Goal: Information Seeking & Learning: Learn about a topic

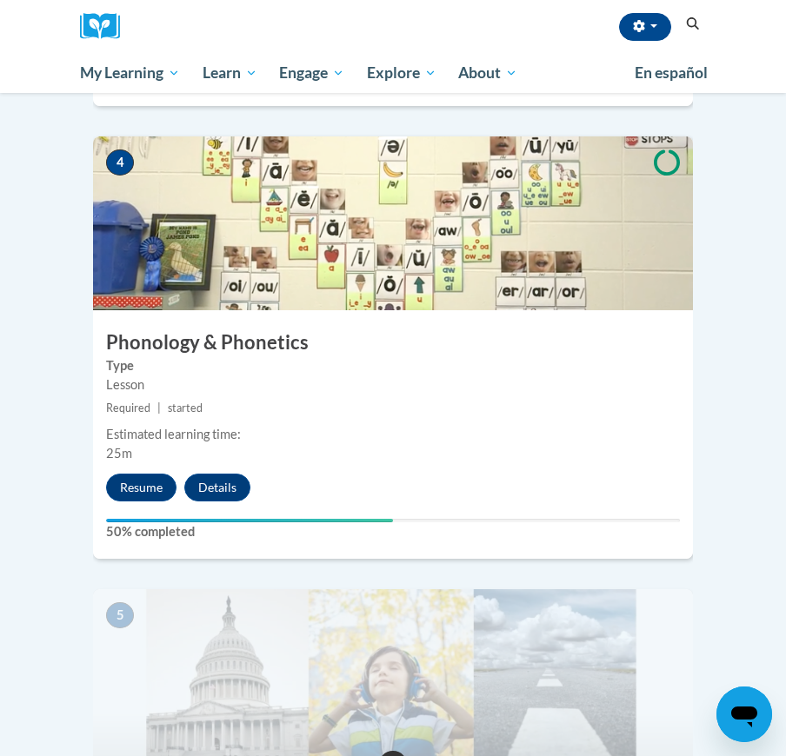
scroll to position [1866, 0]
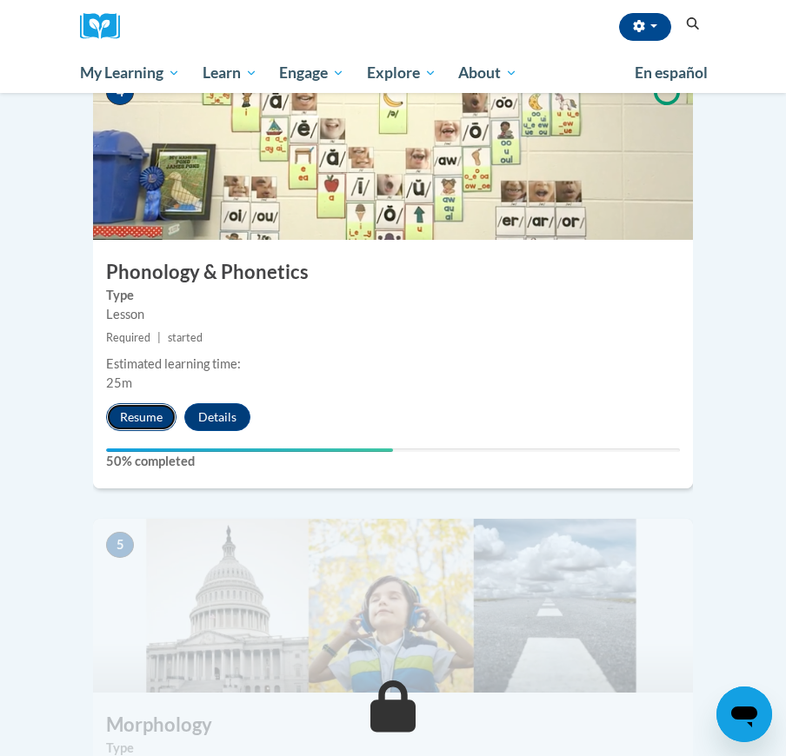
click at [137, 403] on button "Resume" at bounding box center [141, 417] width 70 height 28
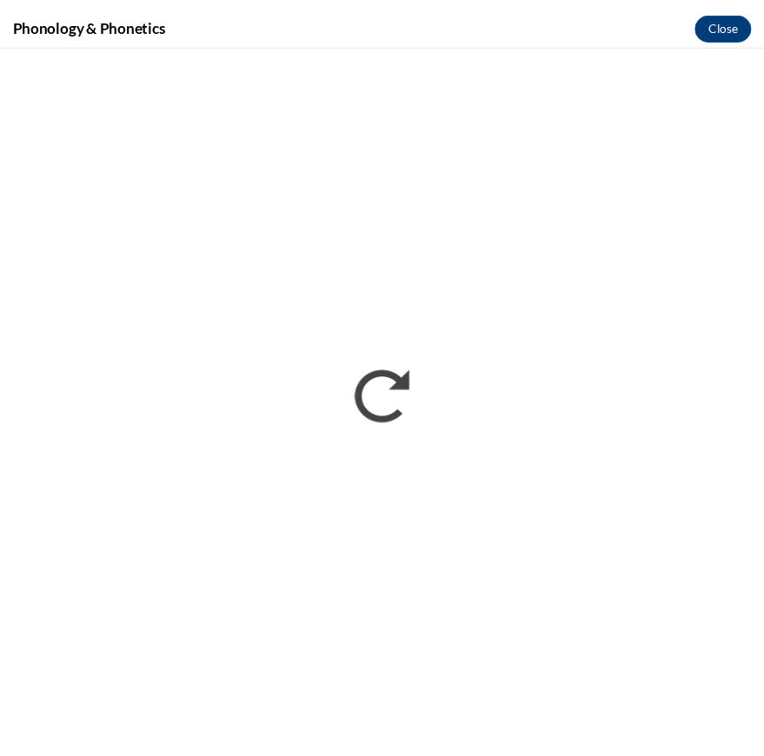
scroll to position [0, 0]
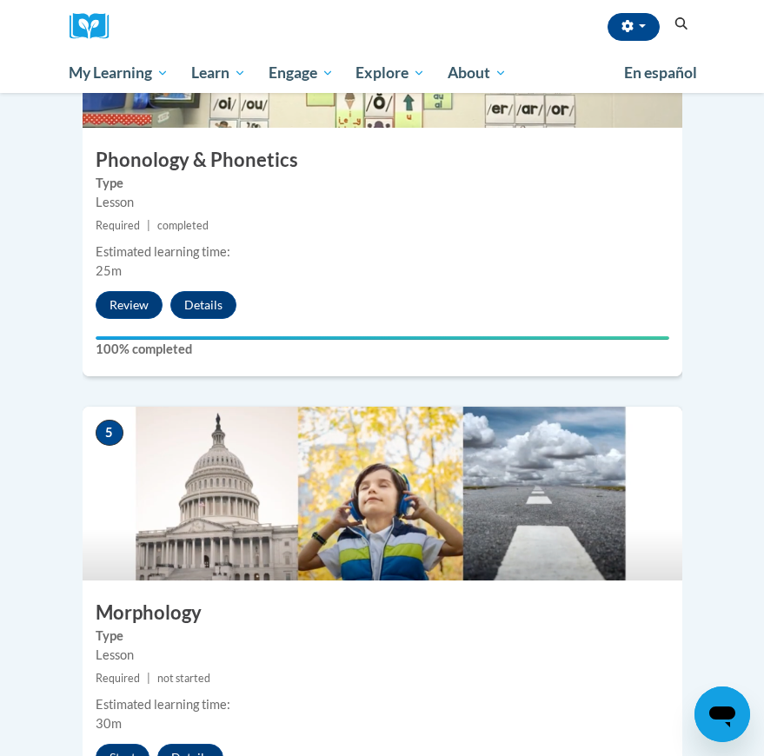
scroll to position [2102, 0]
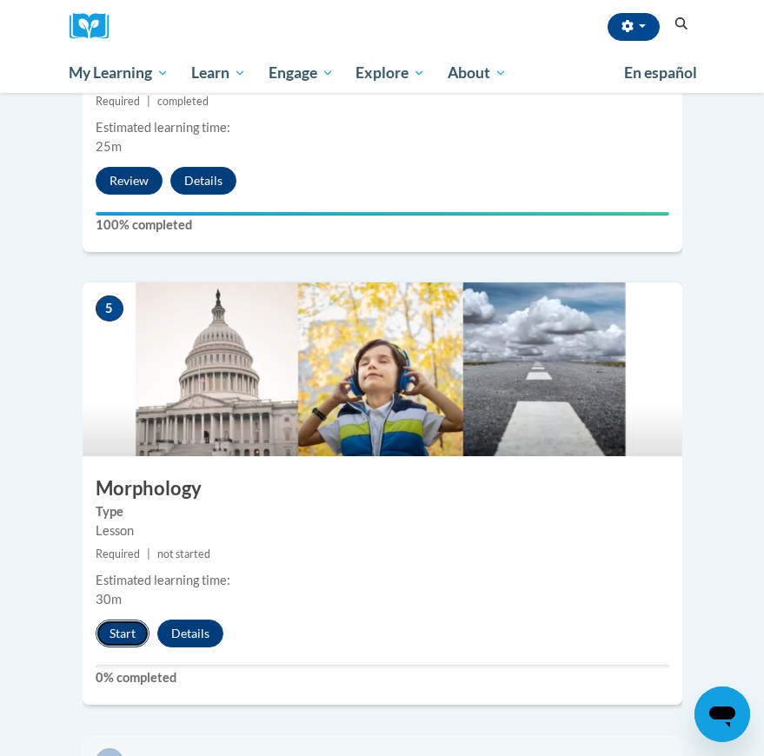
click at [114, 620] on button "Start" at bounding box center [123, 634] width 54 height 28
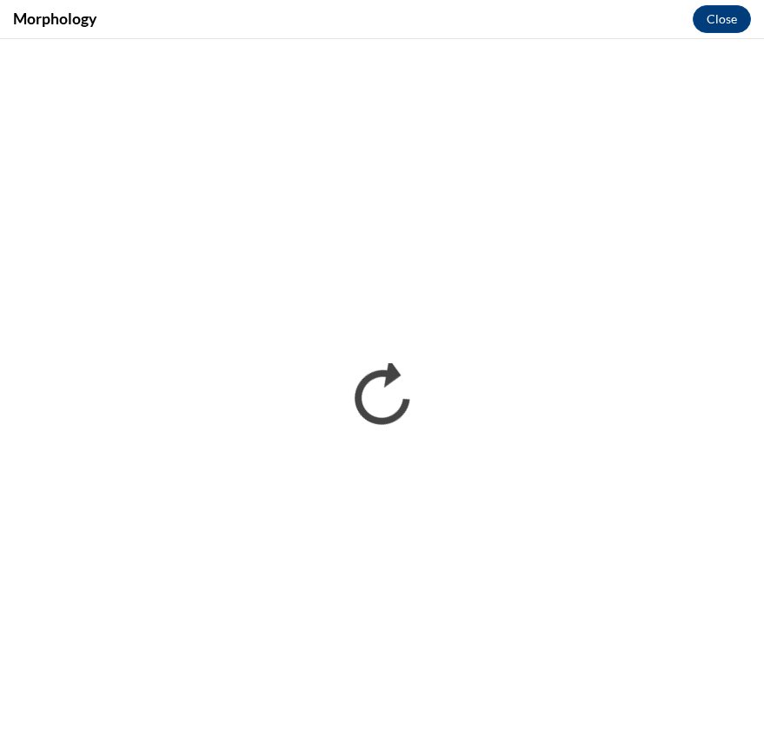
scroll to position [0, 0]
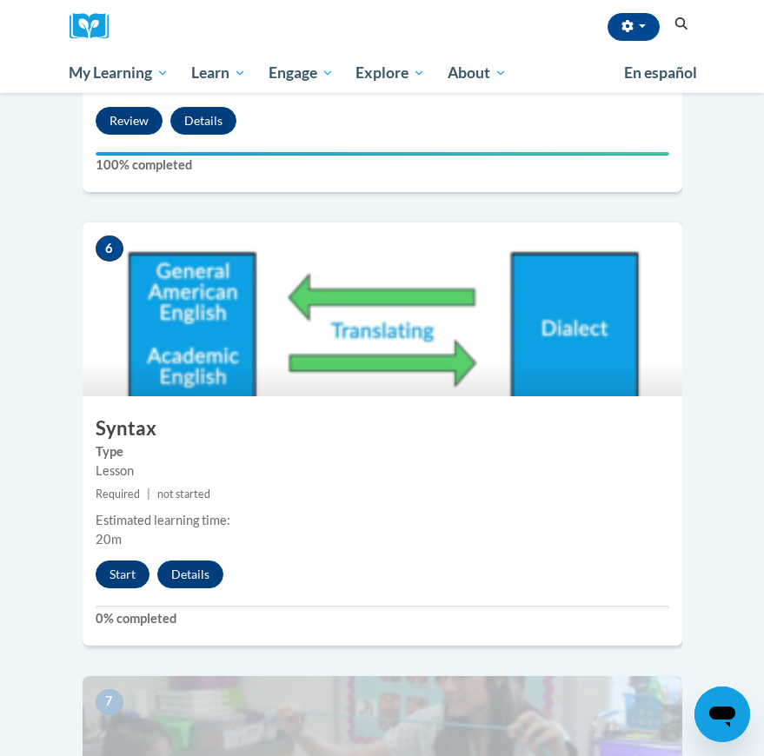
scroll to position [2621, 0]
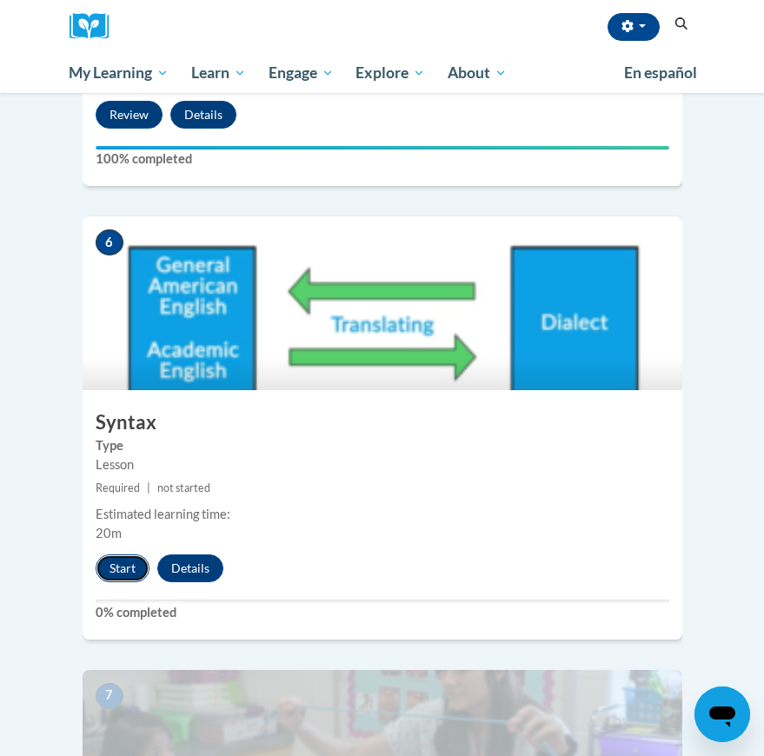
click at [122, 555] on button "Start" at bounding box center [123, 569] width 54 height 28
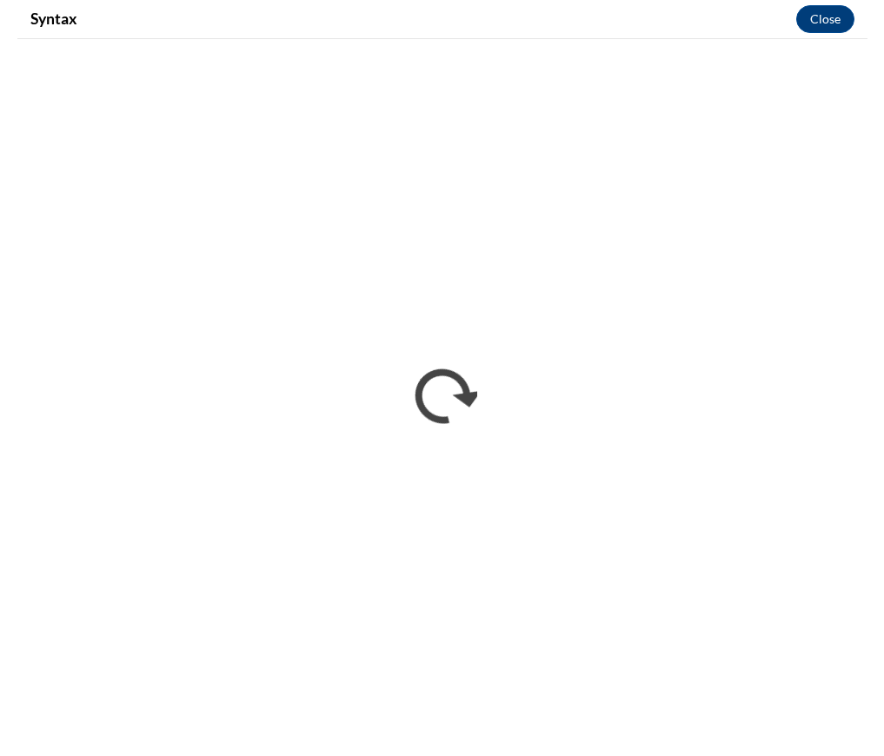
scroll to position [1994, 0]
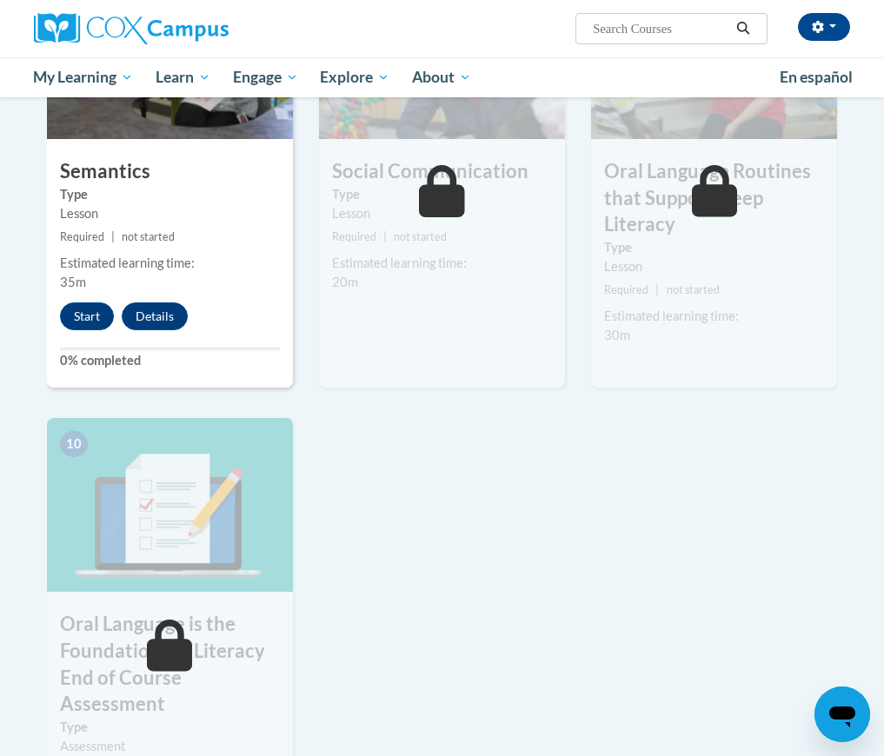
scroll to position [1502, 0]
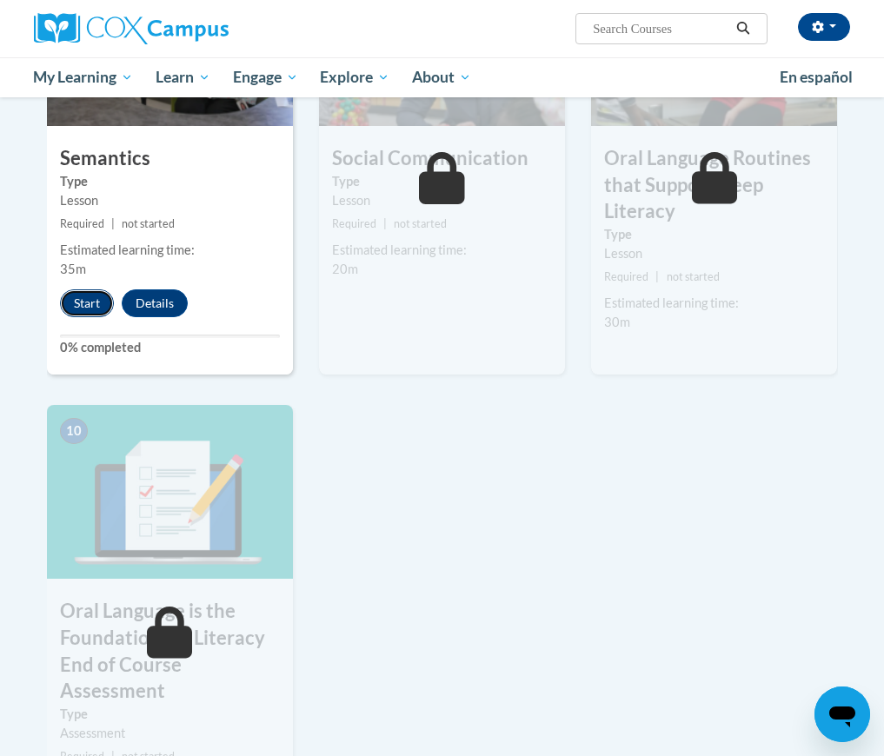
click at [85, 299] on button "Start" at bounding box center [87, 304] width 54 height 28
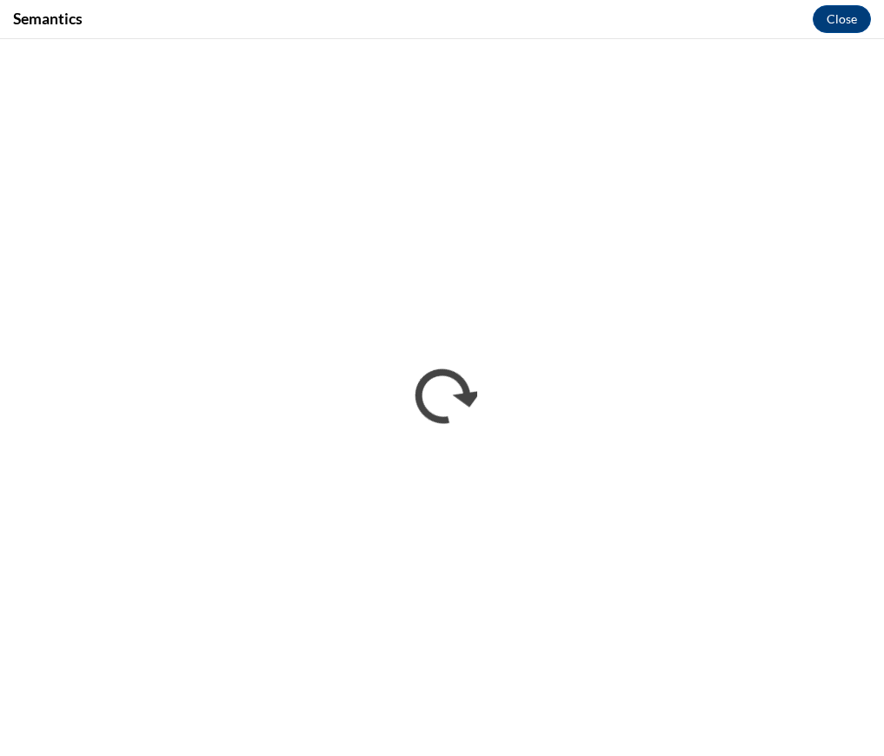
scroll to position [0, 0]
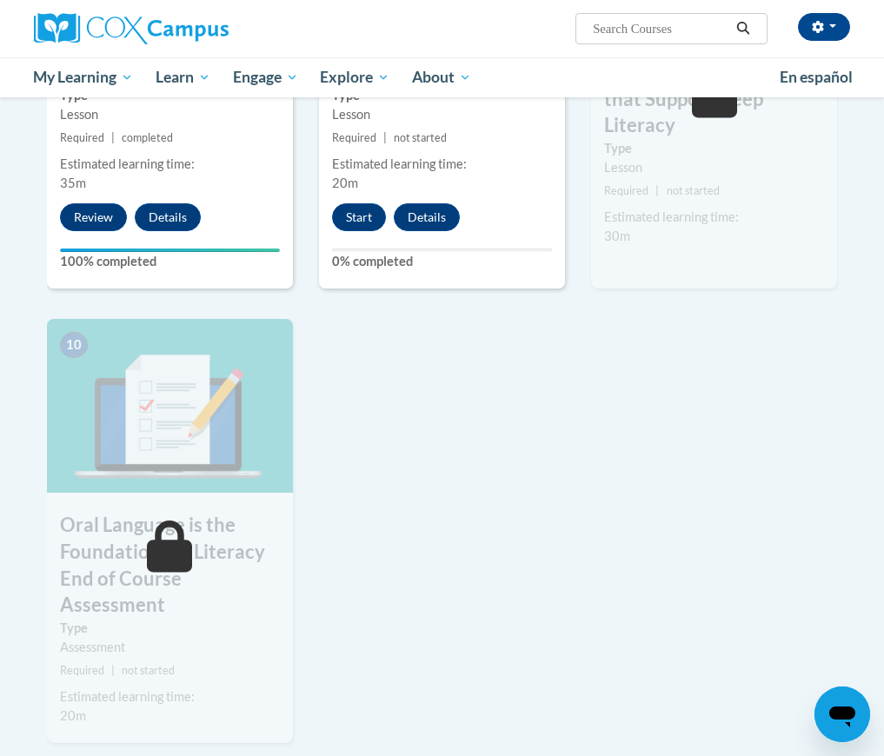
scroll to position [1599, 0]
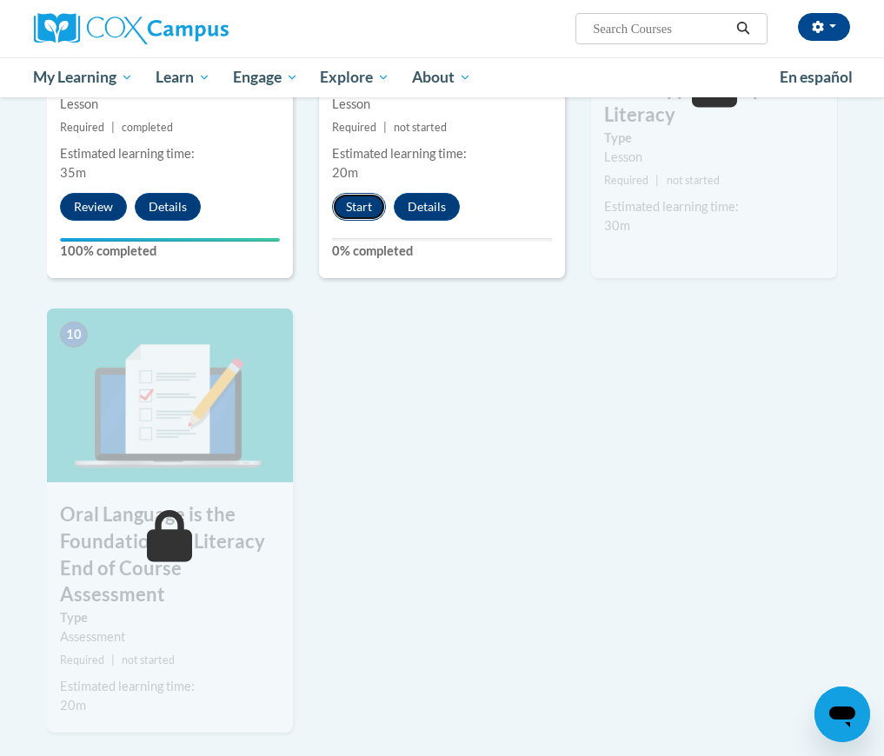
click at [368, 210] on button "Start" at bounding box center [359, 207] width 54 height 28
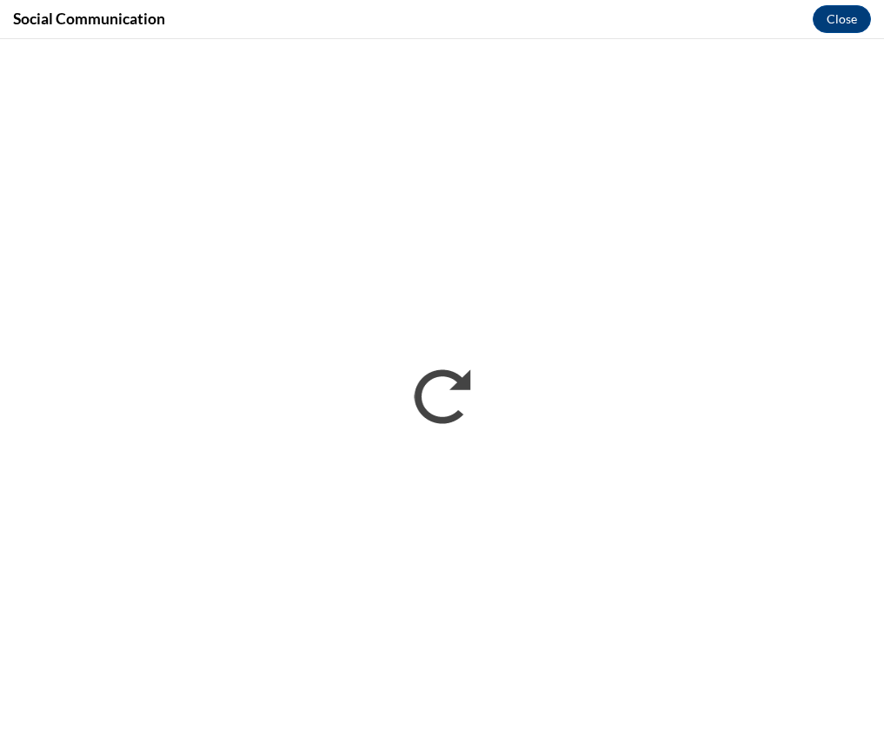
scroll to position [0, 0]
click at [836, 28] on button "Close" at bounding box center [842, 19] width 58 height 28
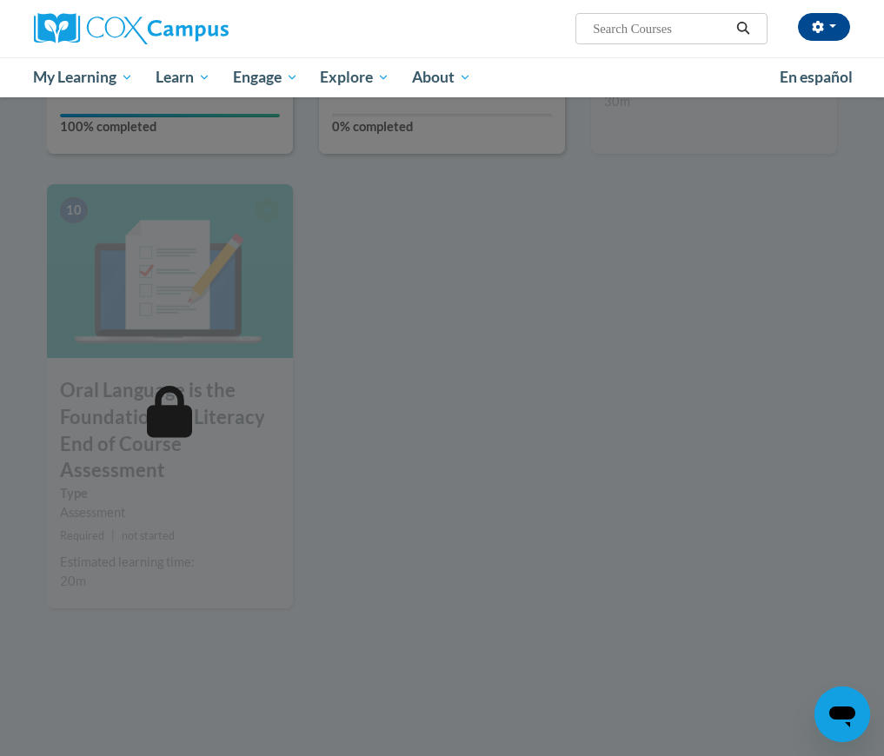
click at [533, 401] on div at bounding box center [442, 378] width 884 height 756
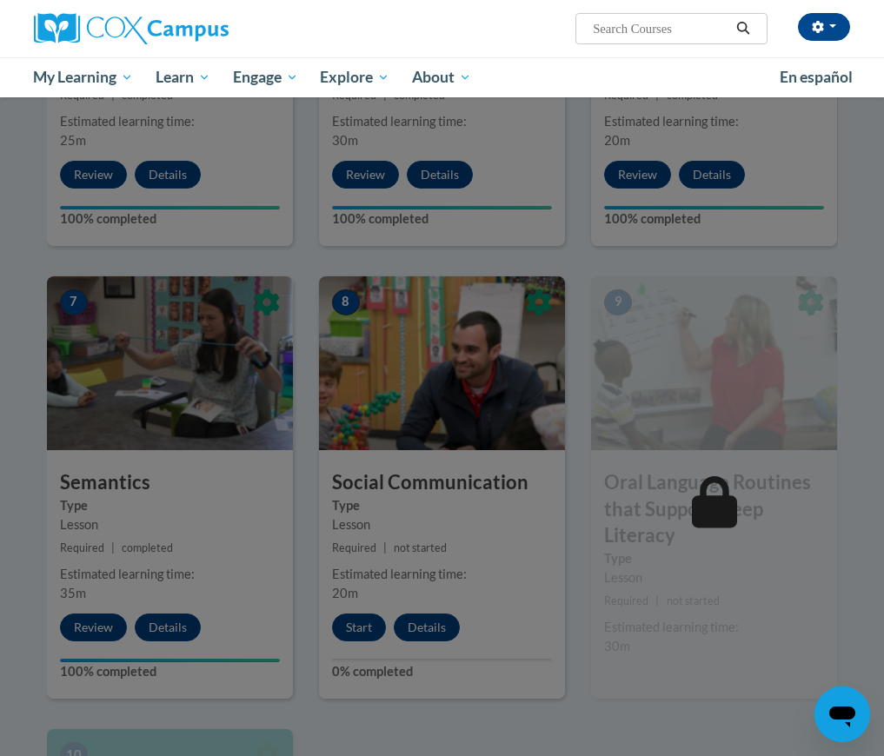
scroll to position [1164, 0]
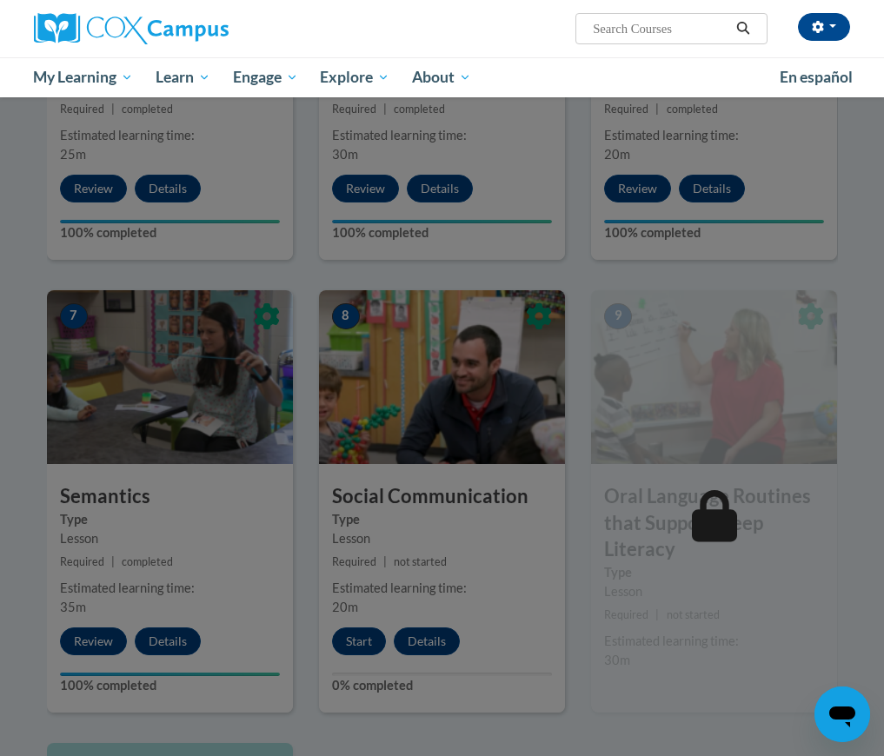
click at [478, 545] on div at bounding box center [442, 378] width 884 height 756
click at [398, 639] on div at bounding box center [442, 378] width 884 height 756
click at [363, 643] on div at bounding box center [442, 378] width 884 height 756
click at [363, 643] on button "Start" at bounding box center [359, 642] width 54 height 28
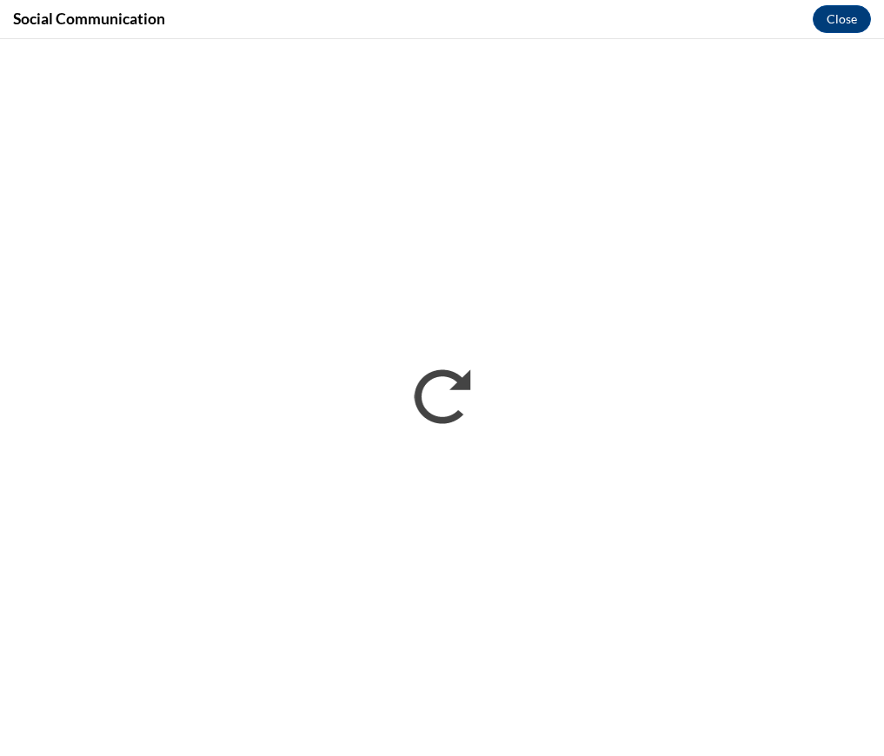
scroll to position [0, 0]
